Goal: Information Seeking & Learning: Learn about a topic

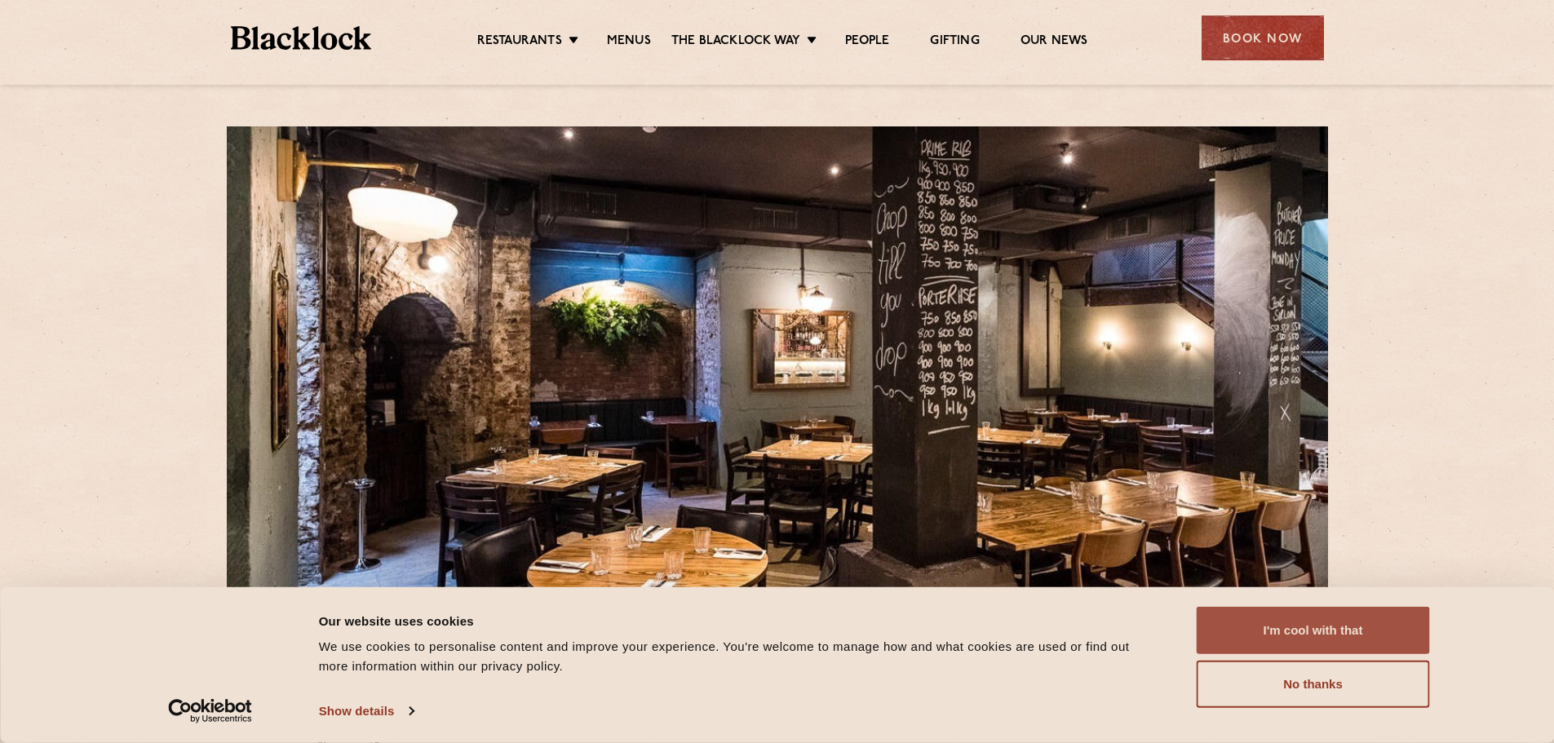
click at [1324, 637] on button "I'm cool with that" at bounding box center [1312, 630] width 233 height 47
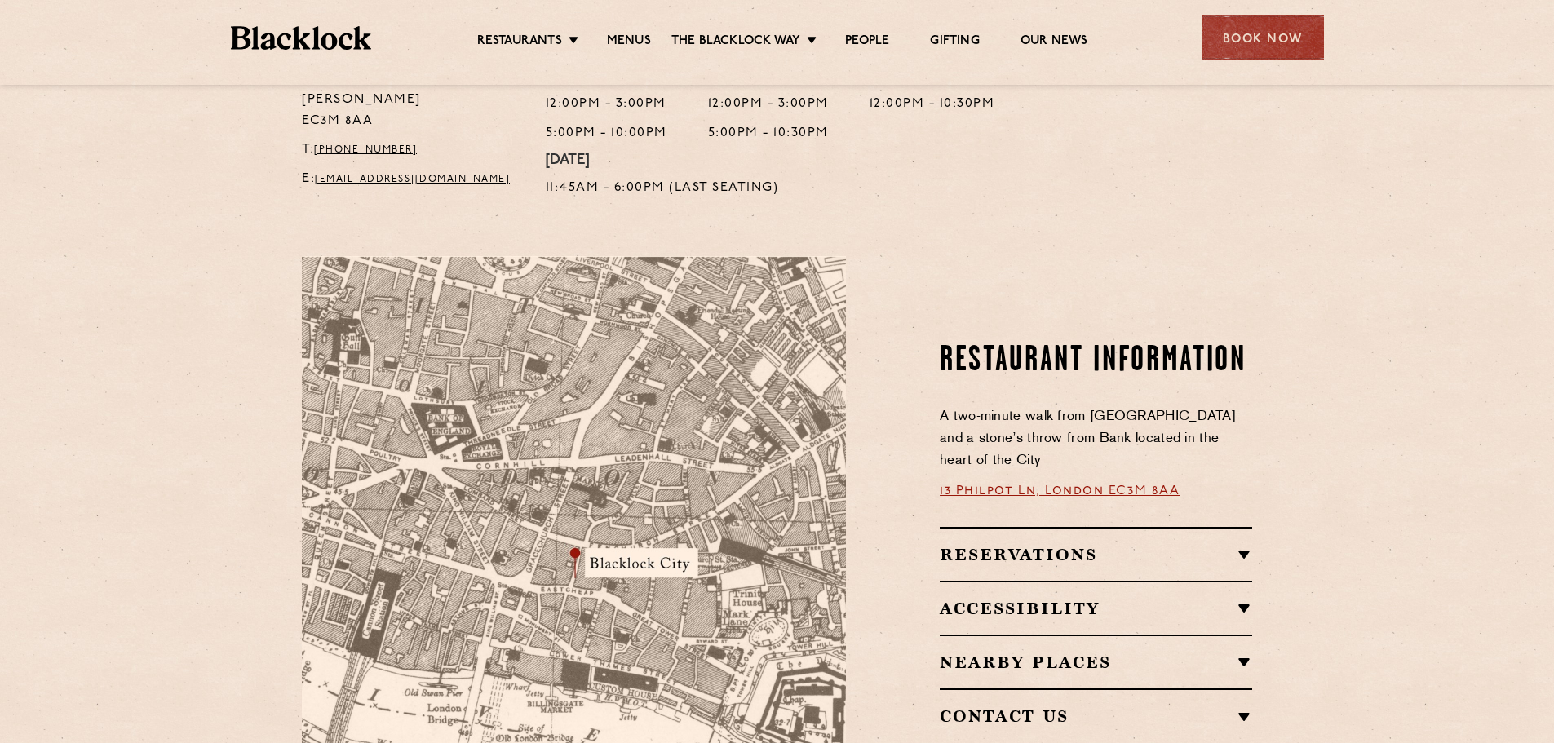
scroll to position [816, 0]
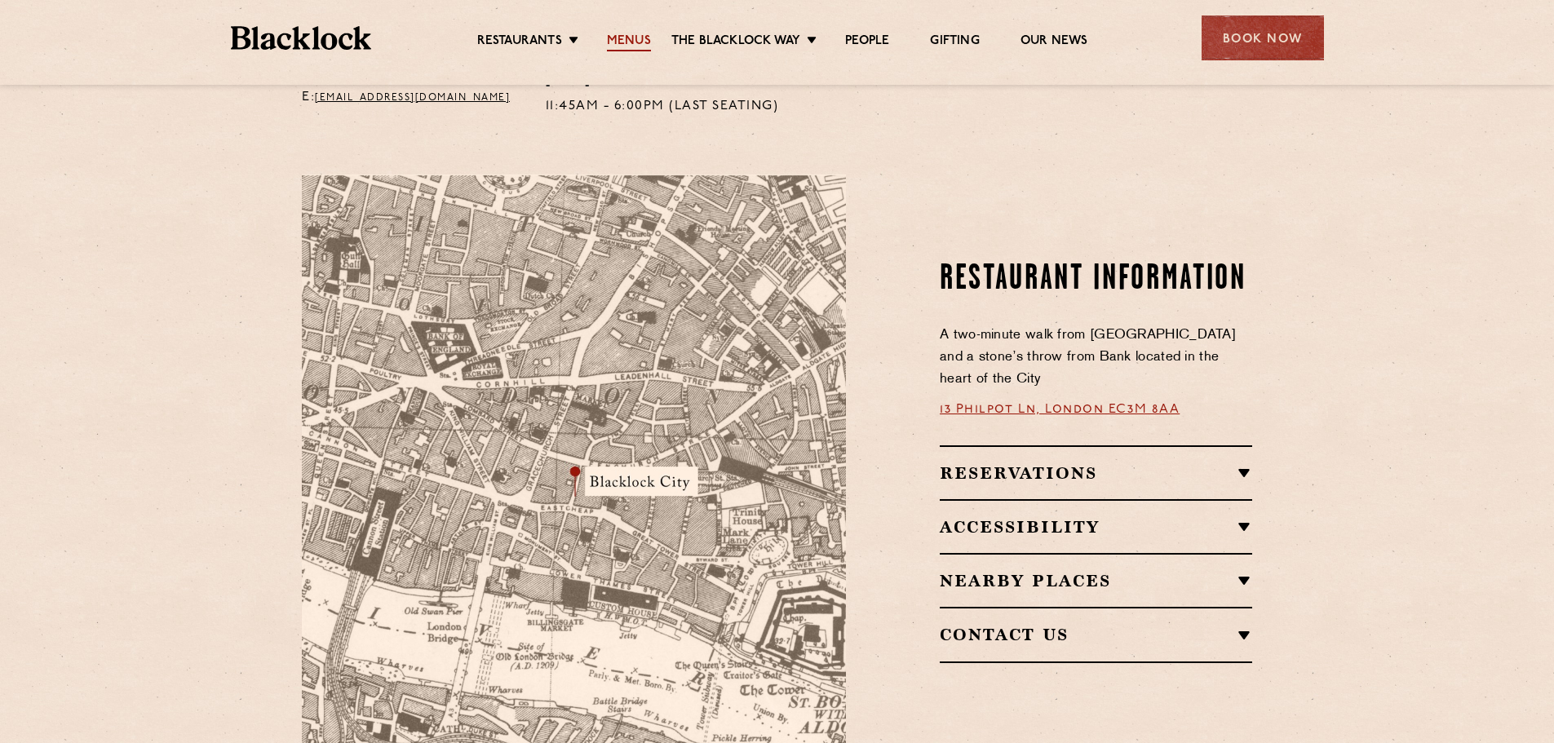
click at [626, 45] on link "Menus" at bounding box center [629, 42] width 44 height 18
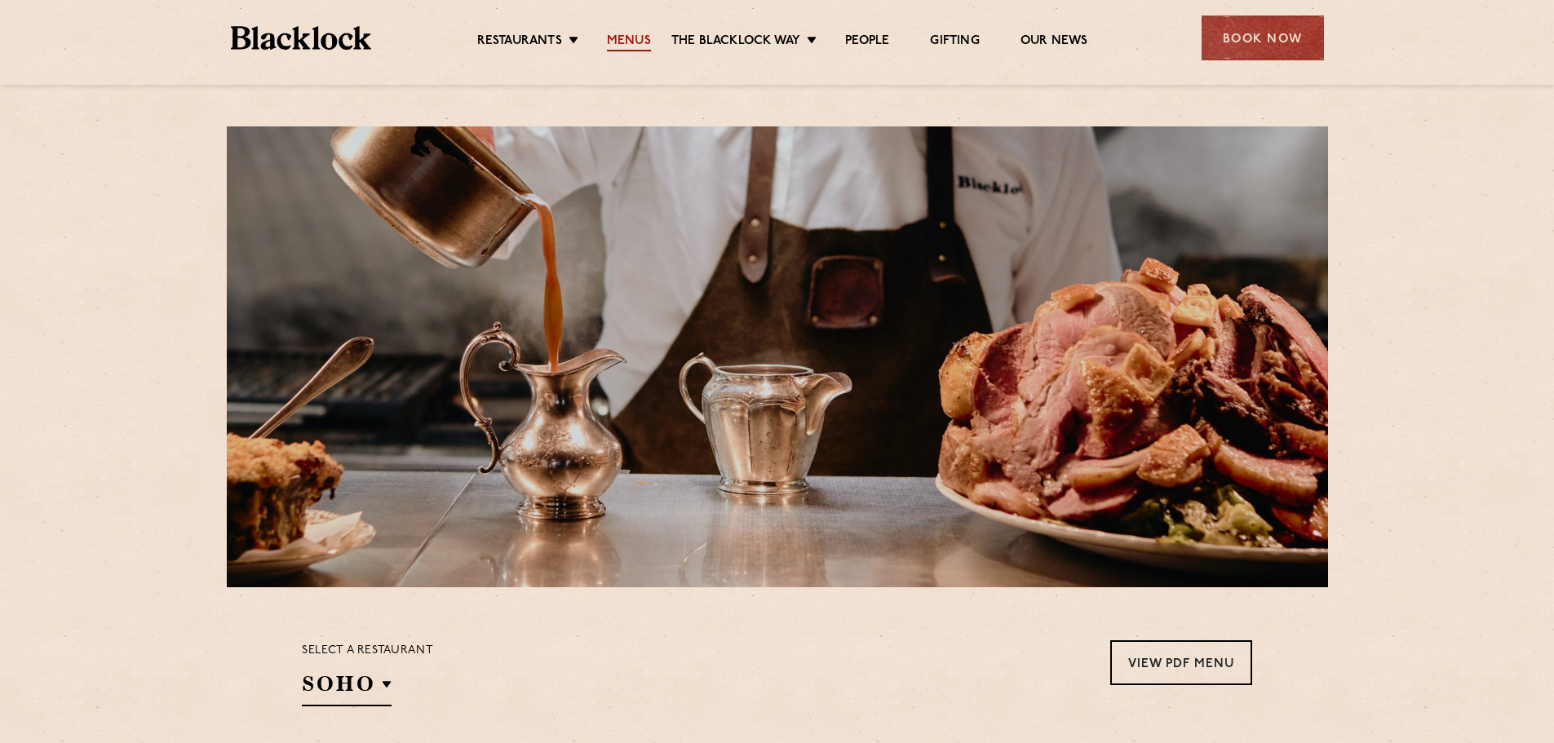
click at [628, 40] on link "Menus" at bounding box center [629, 42] width 44 height 18
click at [632, 42] on link "Menus" at bounding box center [629, 42] width 44 height 18
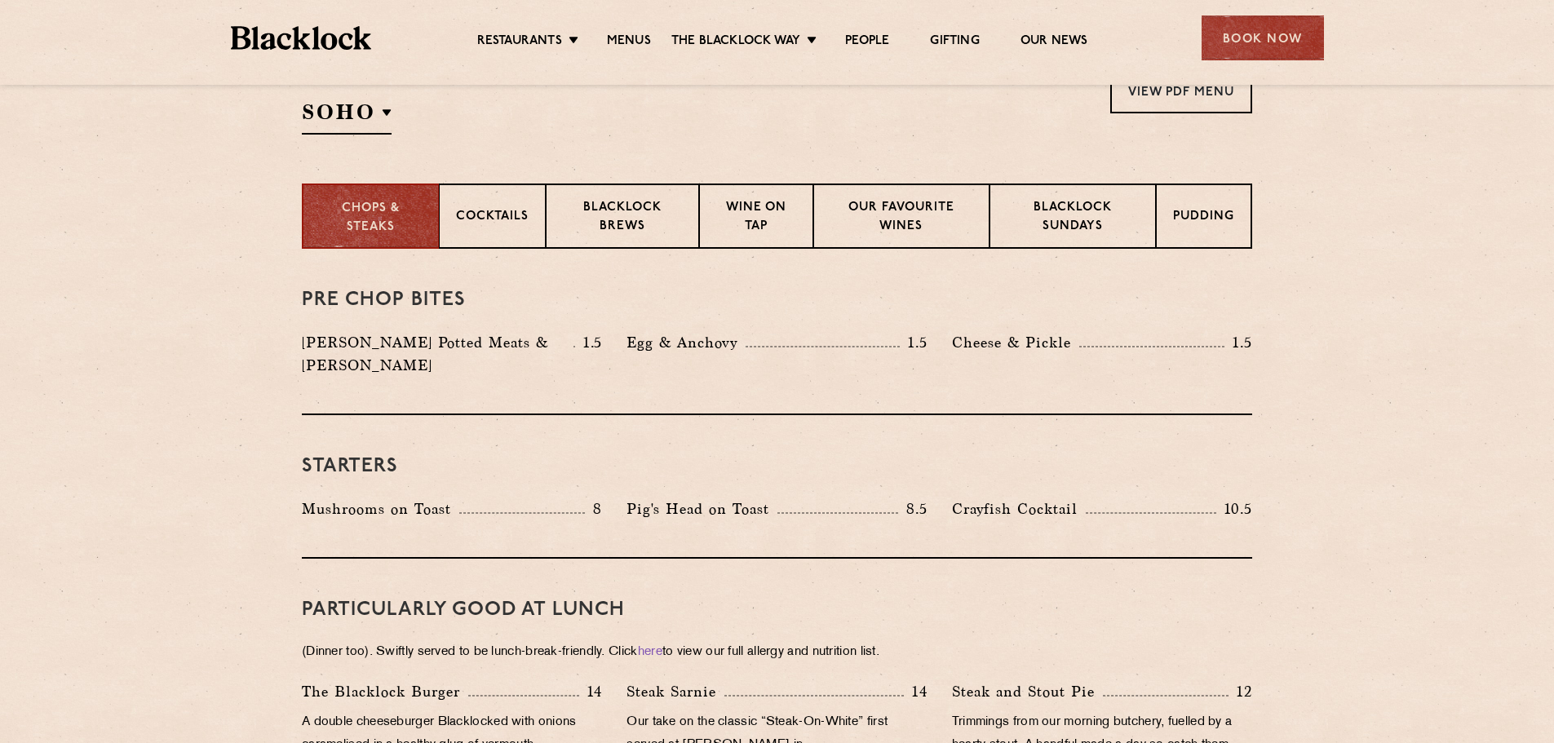
scroll to position [245, 0]
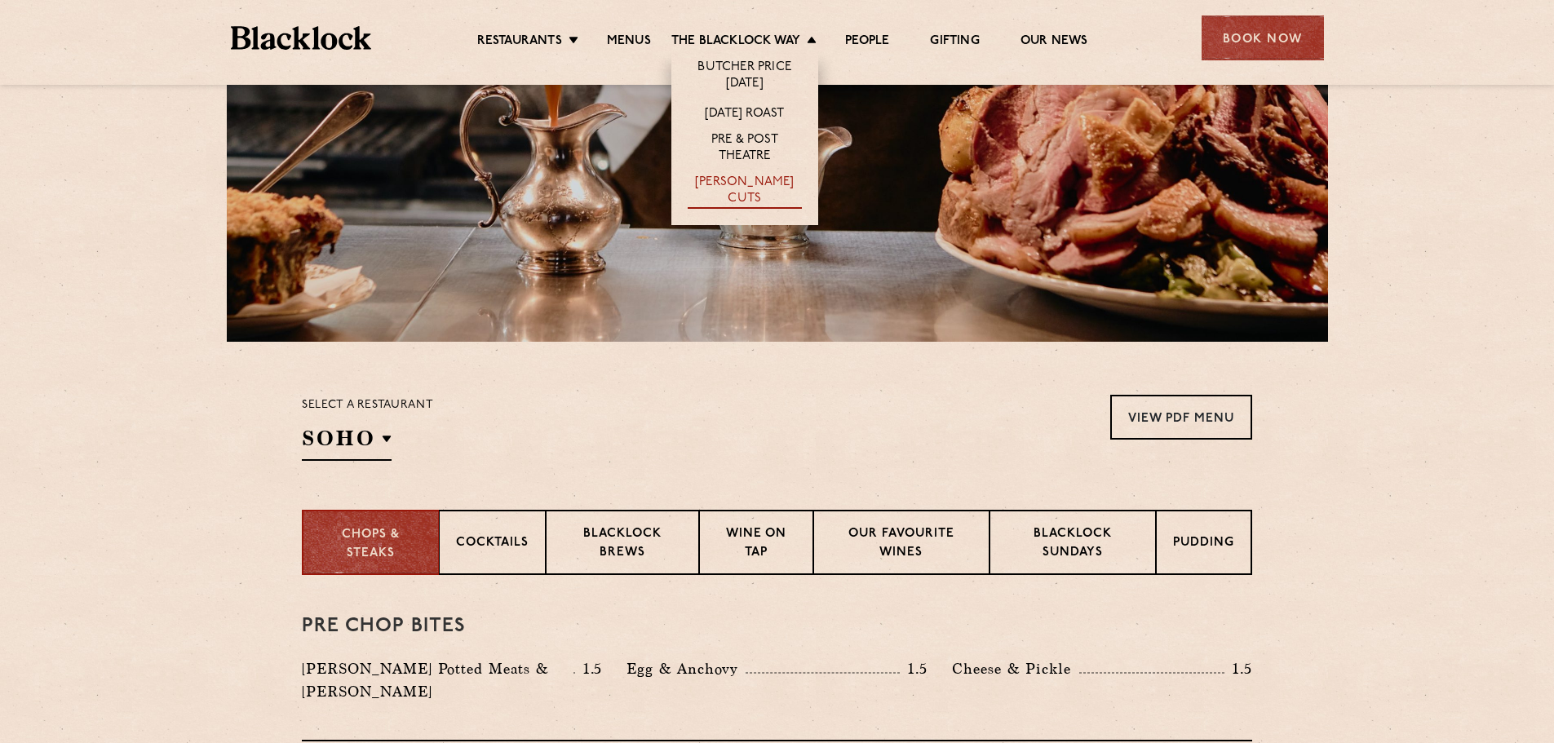
click at [745, 188] on link "[PERSON_NAME] Cuts" at bounding box center [744, 192] width 114 height 34
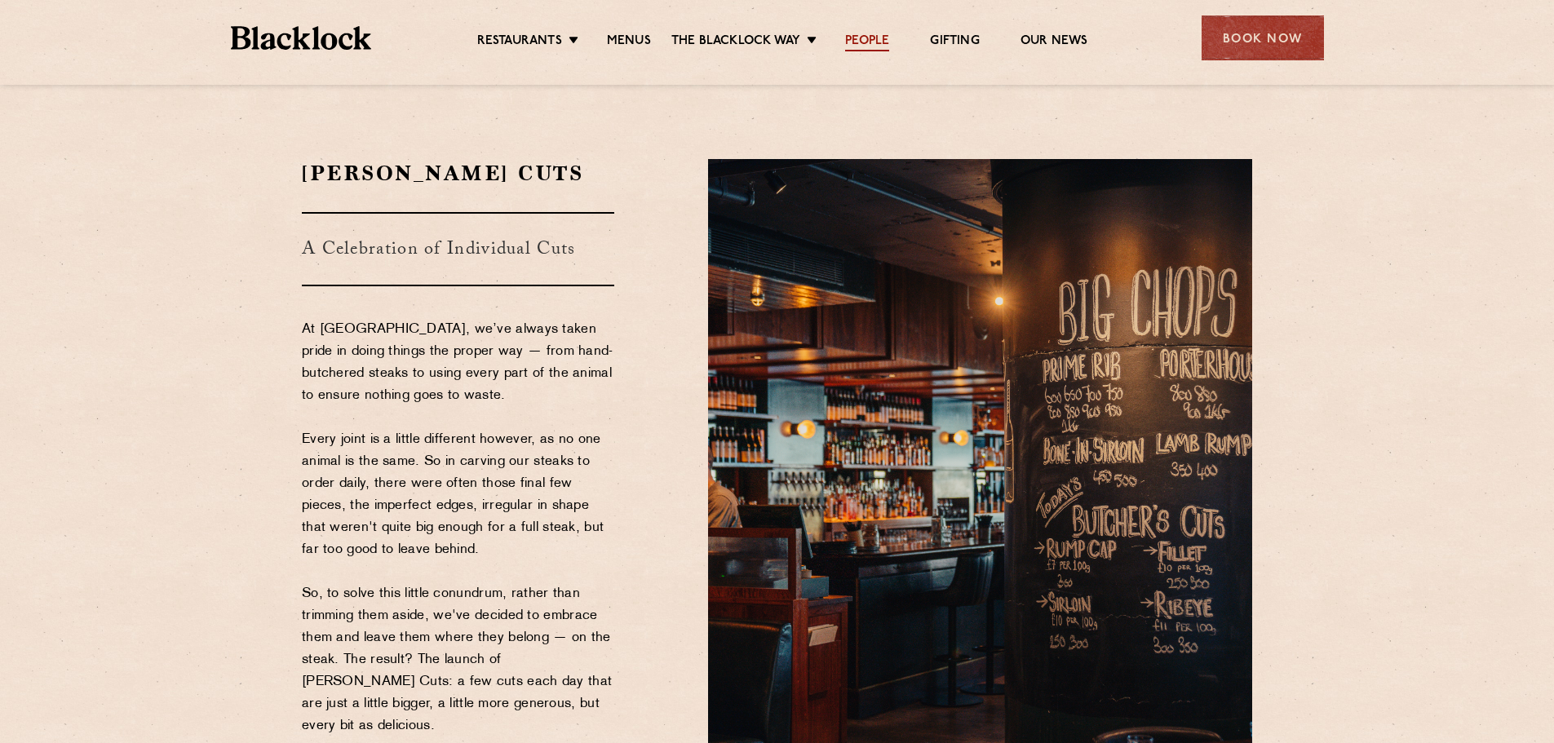
click at [855, 44] on link "People" at bounding box center [867, 42] width 44 height 18
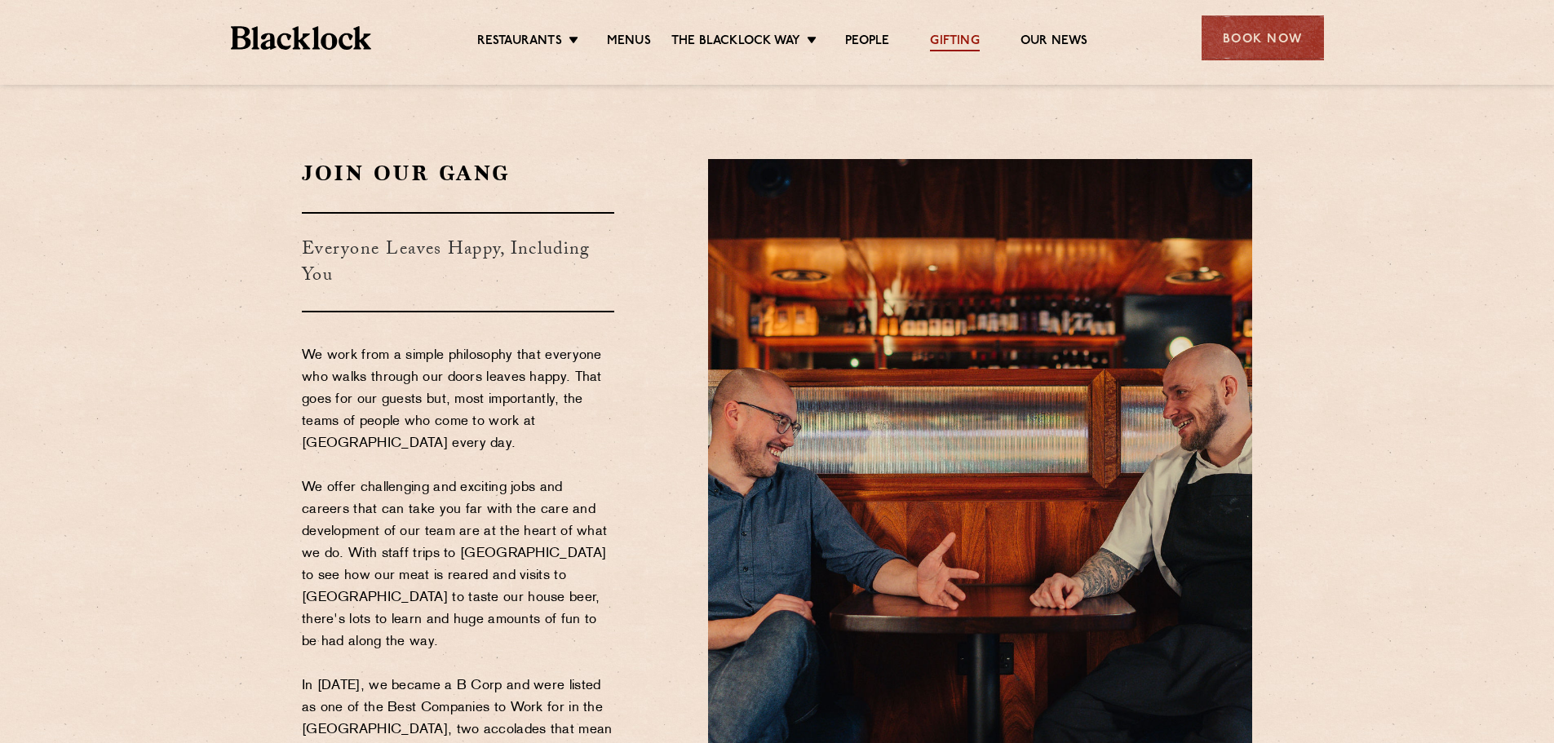
click at [958, 42] on link "Gifting" at bounding box center [954, 42] width 49 height 18
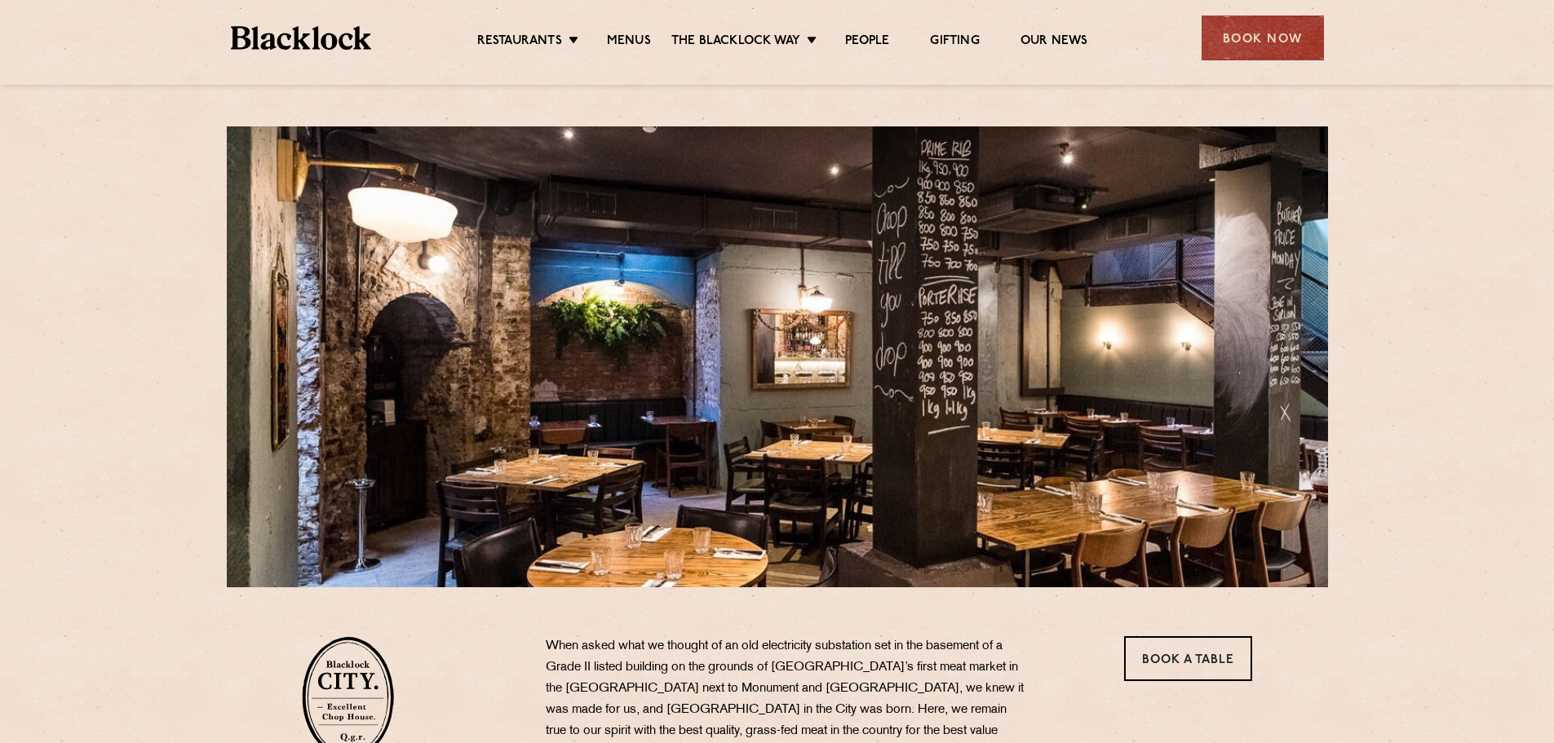
scroll to position [245, 0]
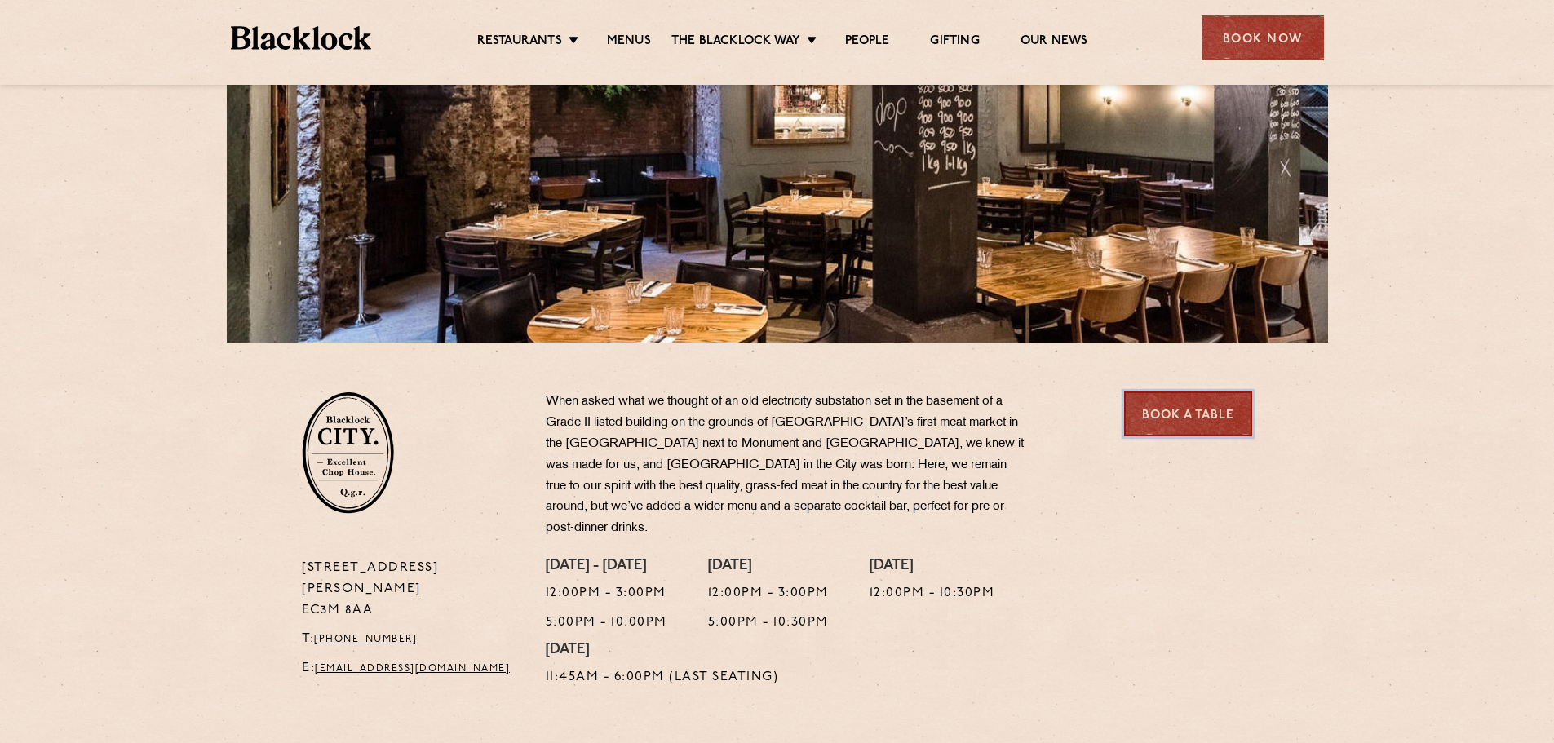
click at [1169, 428] on link "Book a Table" at bounding box center [1188, 413] width 128 height 45
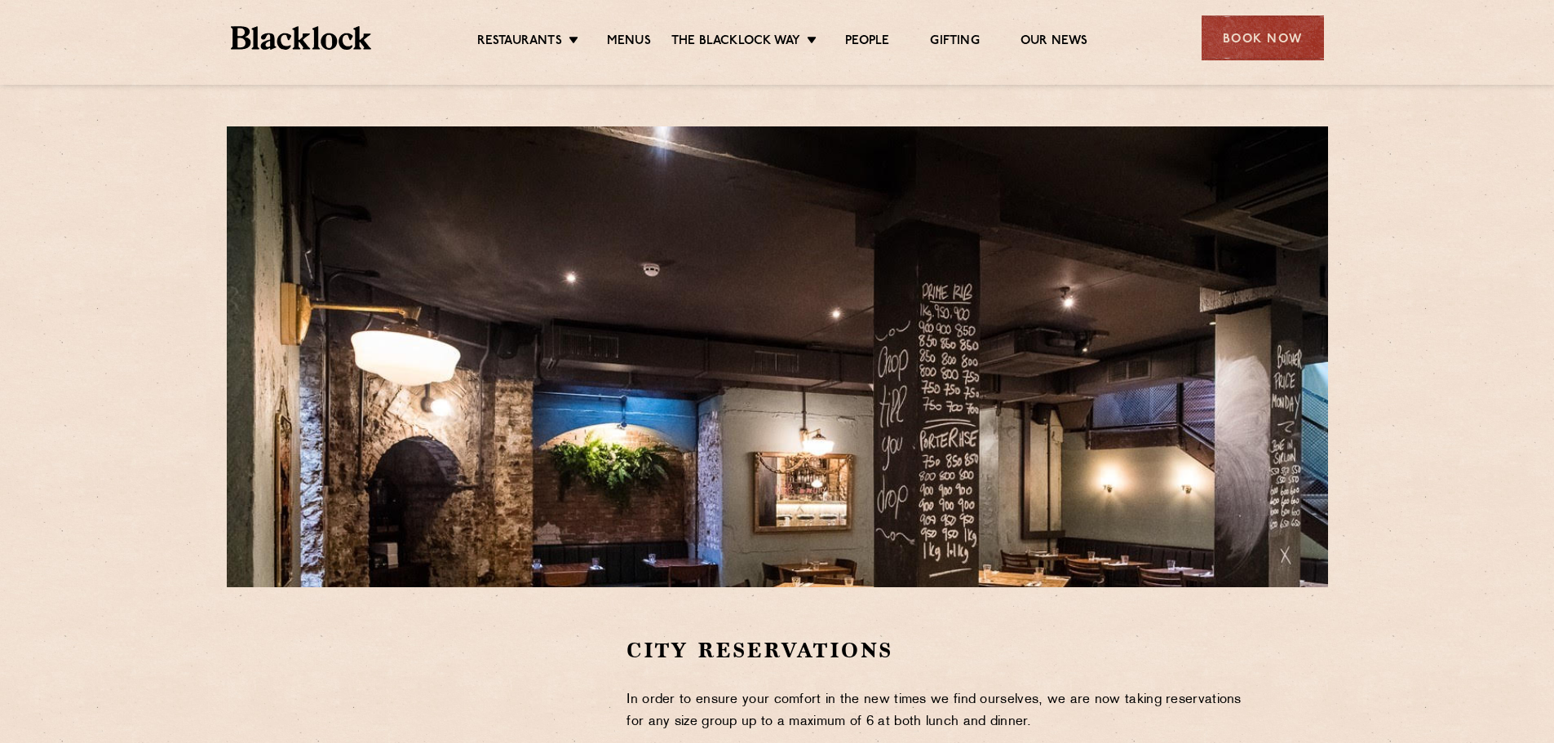
scroll to position [326, 0]
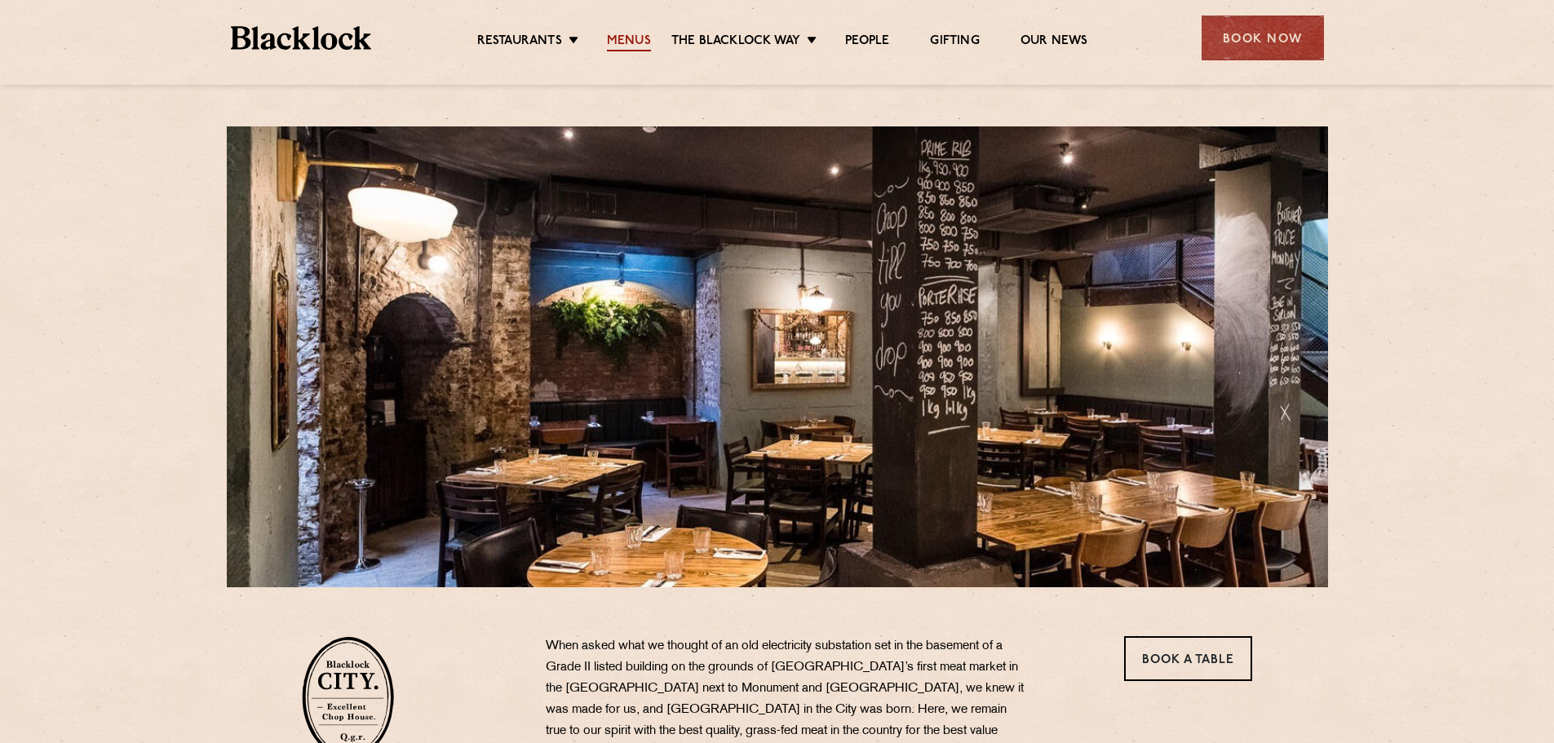
click at [635, 35] on link "Menus" at bounding box center [629, 42] width 44 height 18
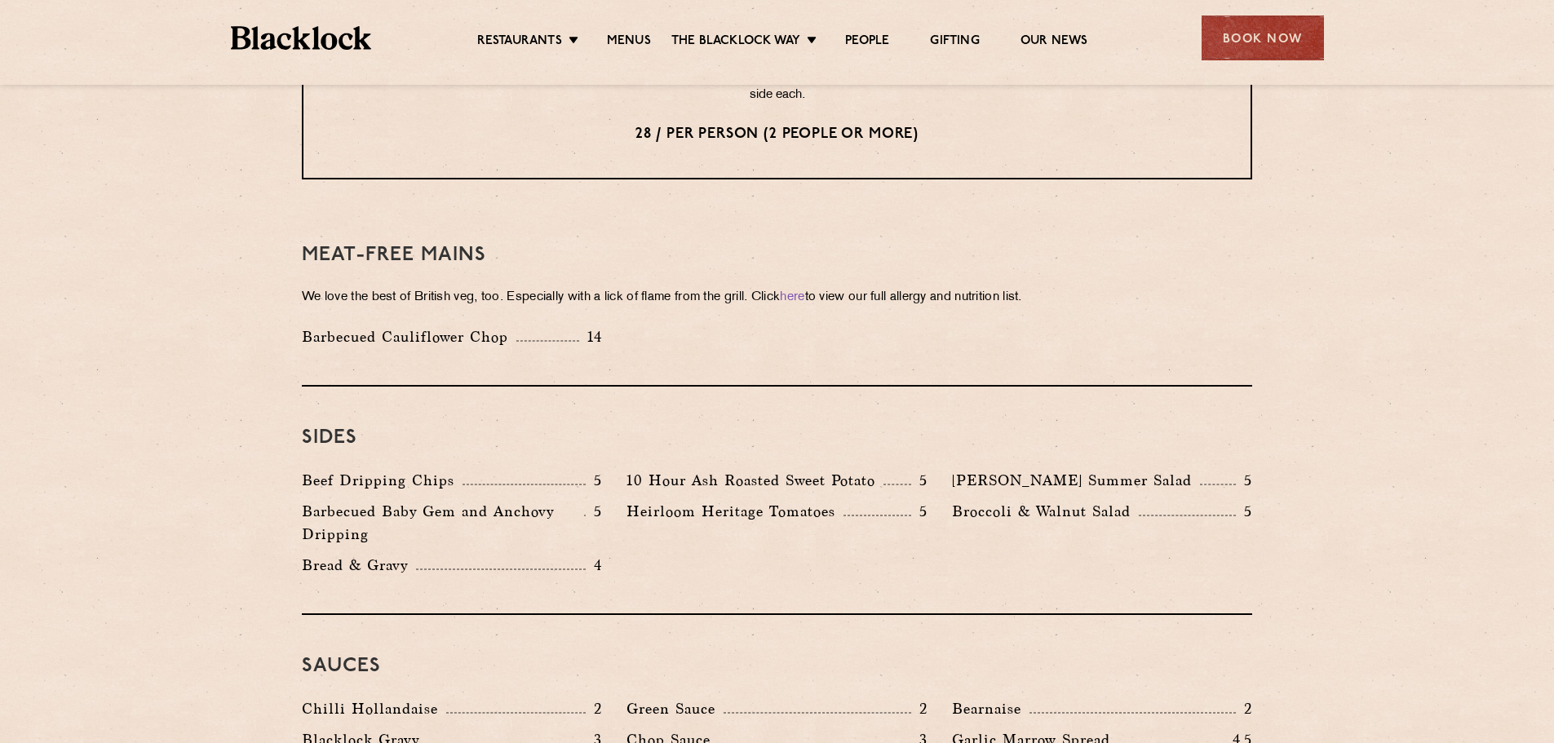
scroll to position [2283, 0]
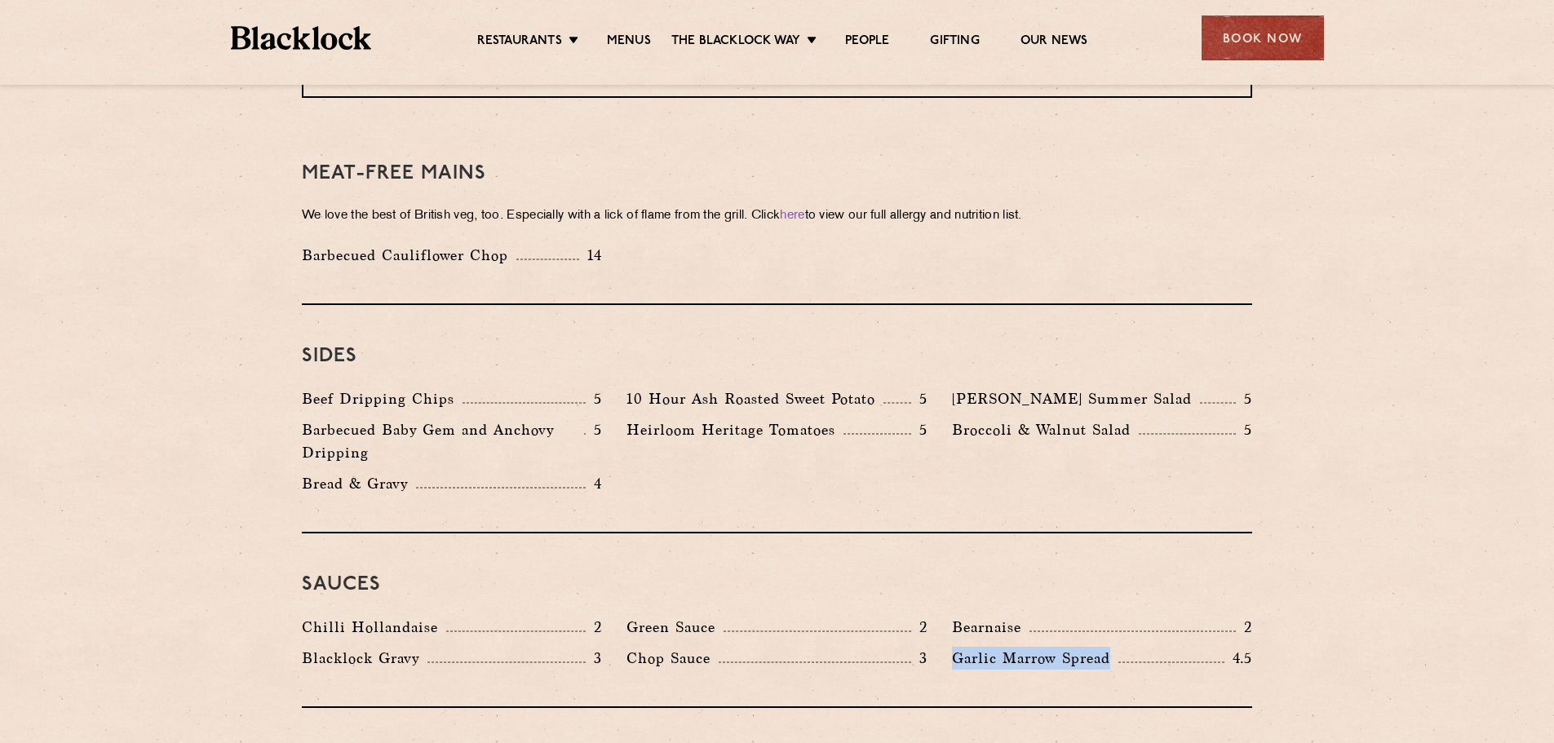
drag, startPoint x: 952, startPoint y: 612, endPoint x: 1128, endPoint y: 616, distance: 176.2
click at [1128, 647] on div "Garlic Marrow Spread 4.5" at bounding box center [1102, 658] width 300 height 23
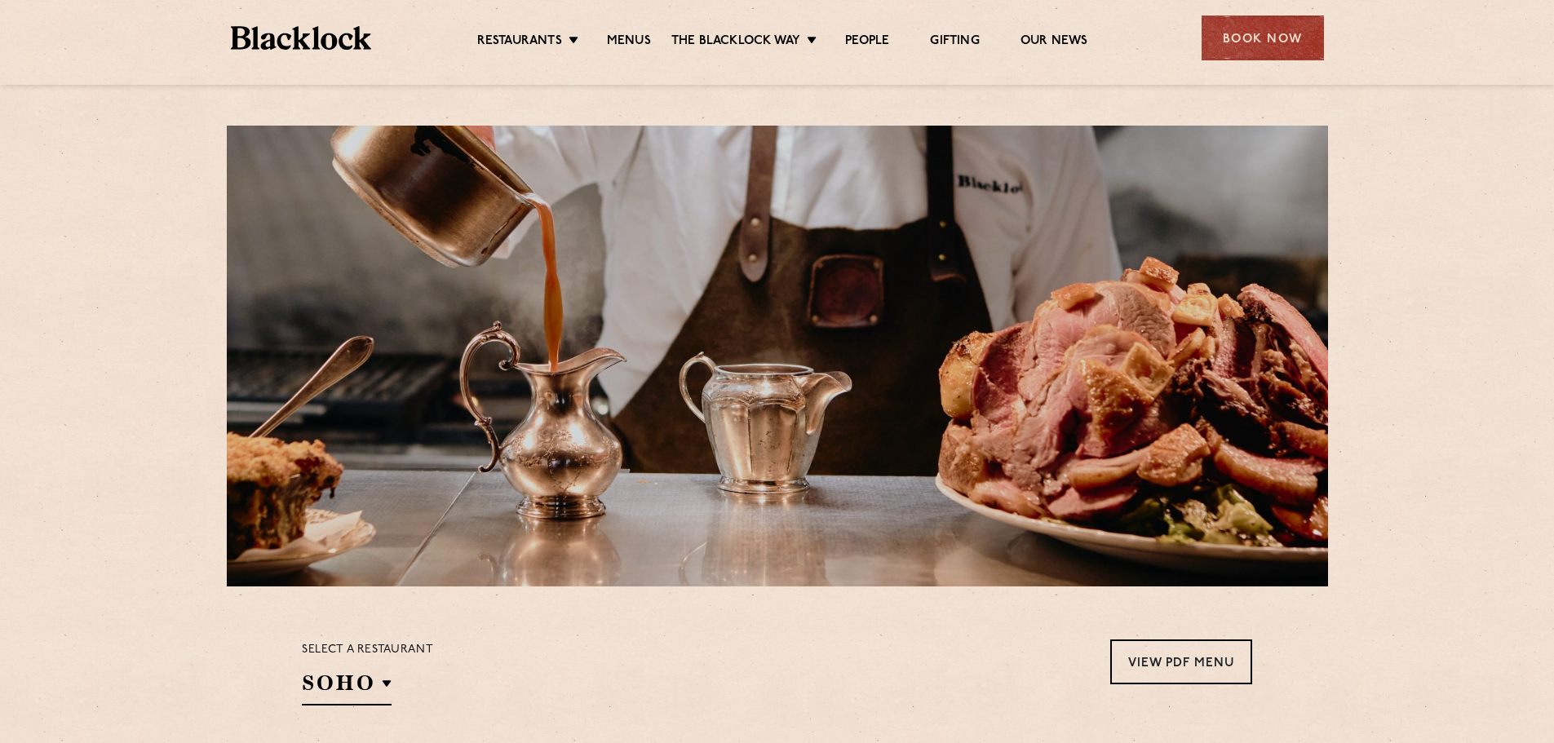
scroll to position [0, 0]
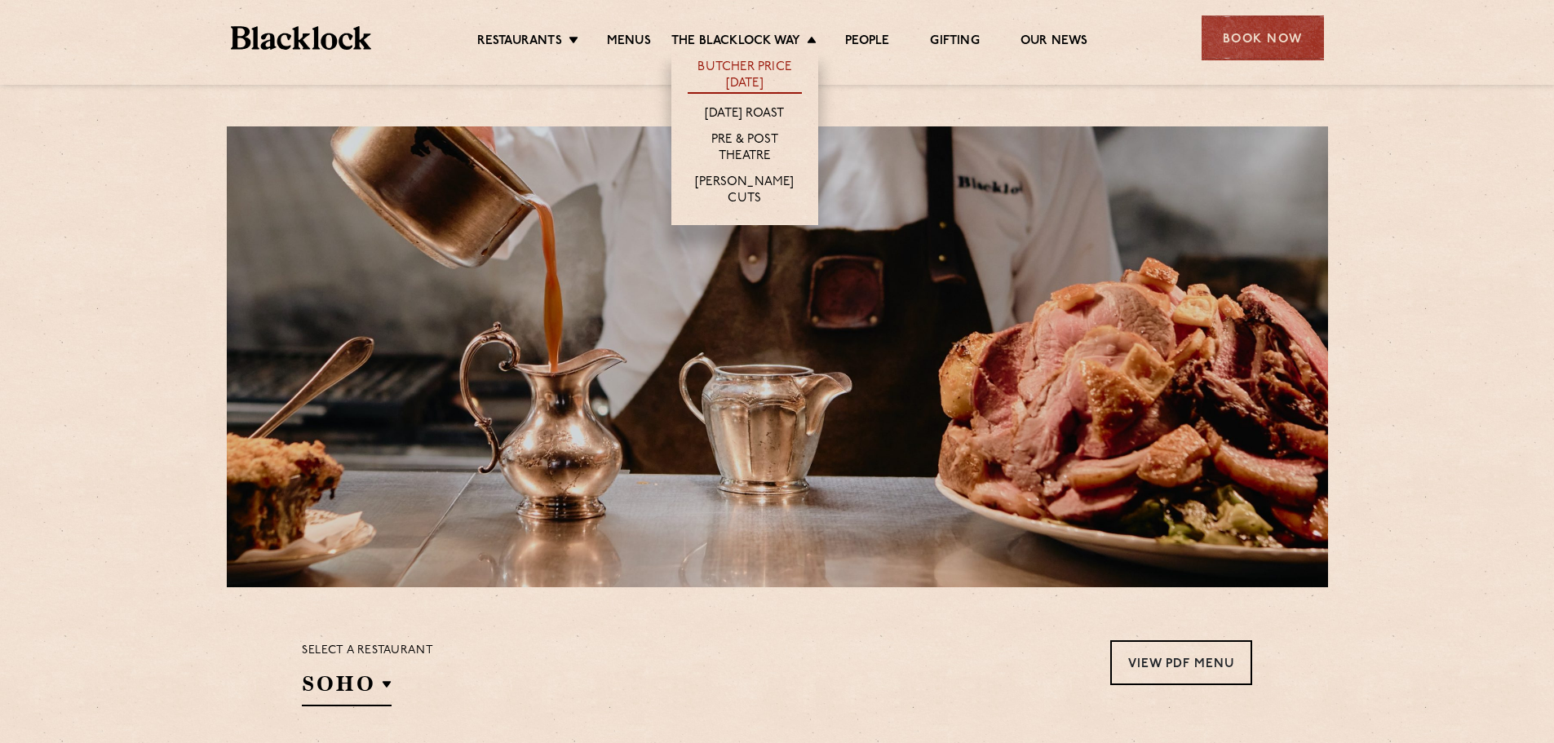
click at [745, 73] on link "Butcher Price [DATE]" at bounding box center [744, 77] width 114 height 34
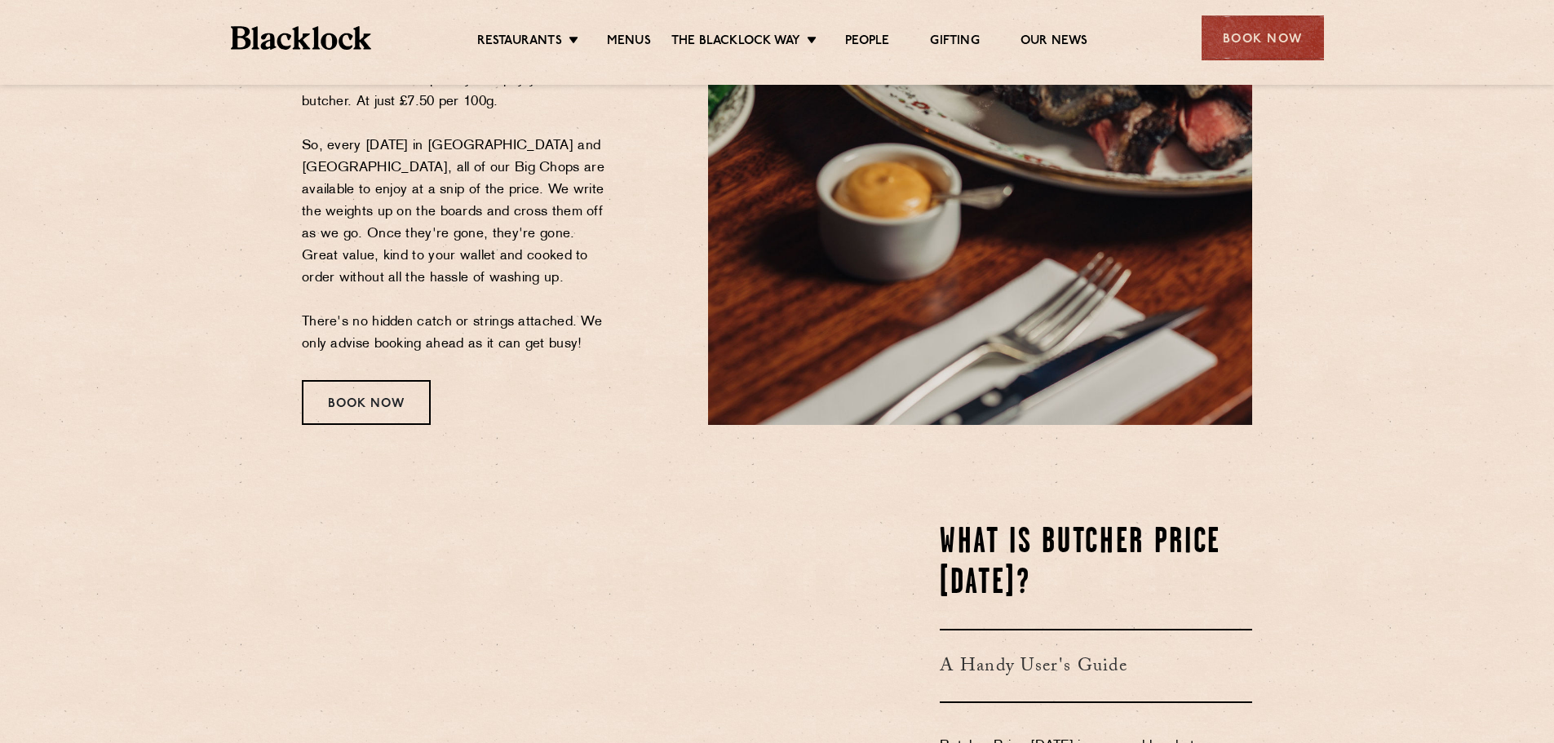
scroll to position [82, 0]
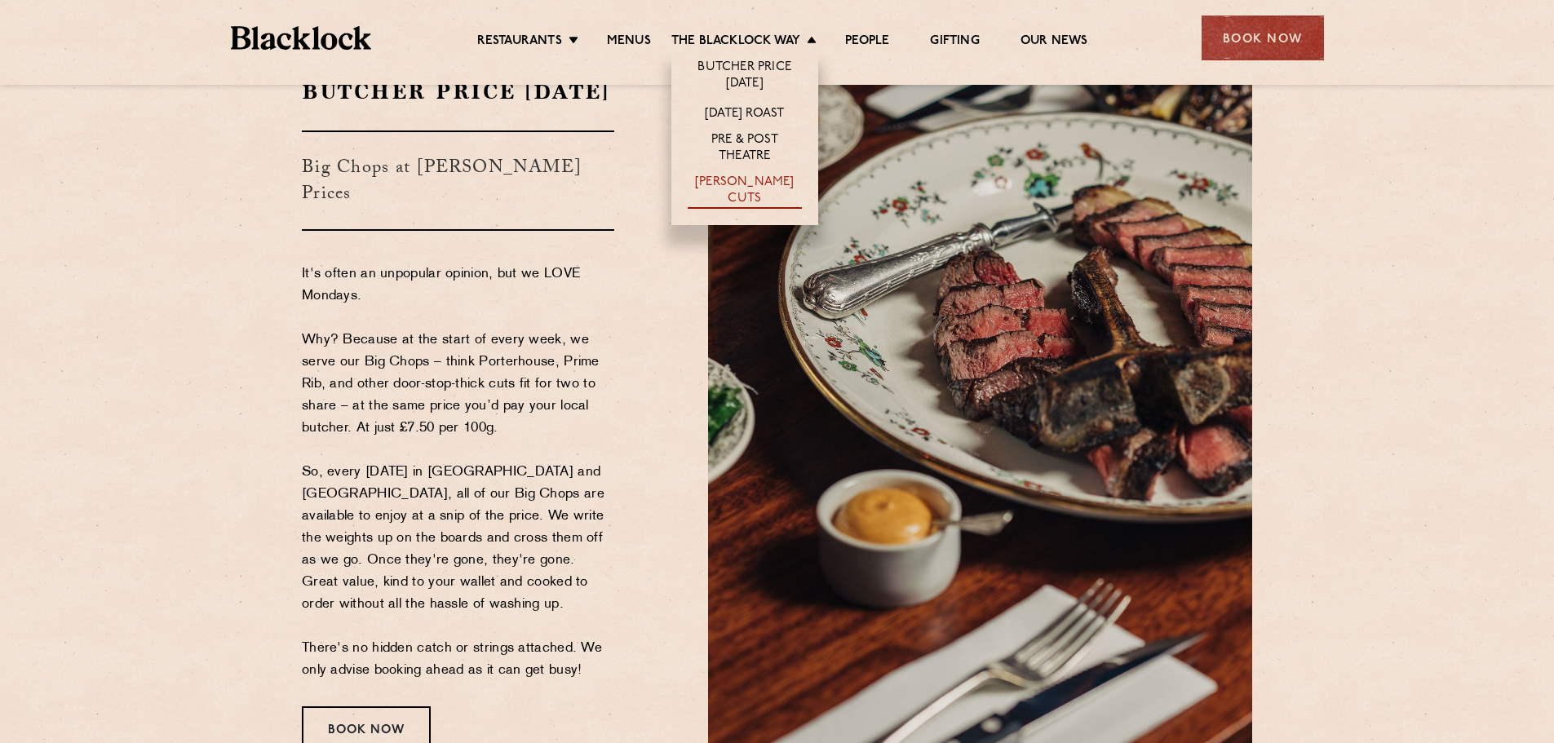
click at [756, 184] on link "[PERSON_NAME] Cuts" at bounding box center [744, 192] width 114 height 34
